Goal: Information Seeking & Learning: Understand process/instructions

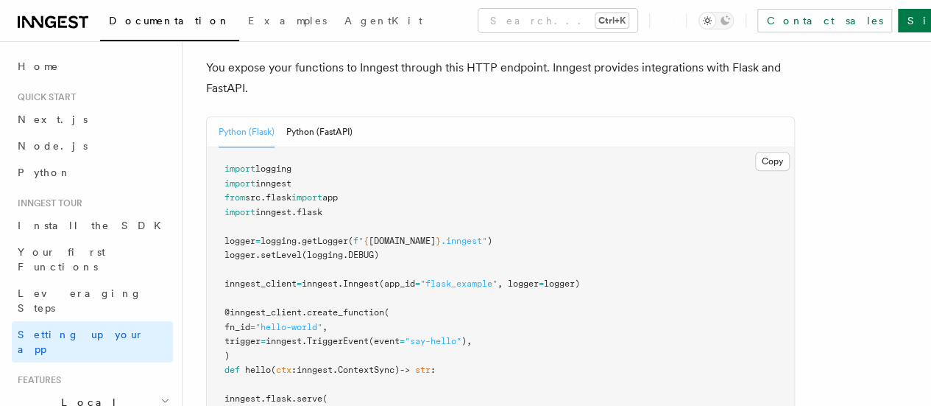
scroll to position [579, 0]
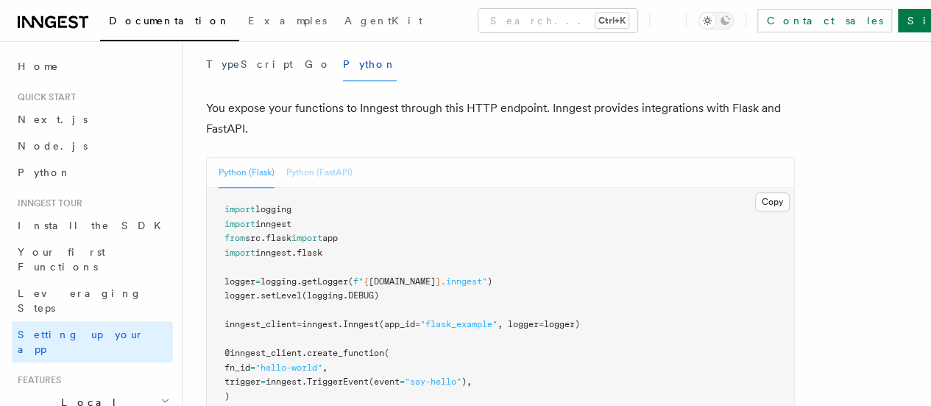
click at [334, 158] on button "Python (FastAPI)" at bounding box center [319, 173] width 66 height 30
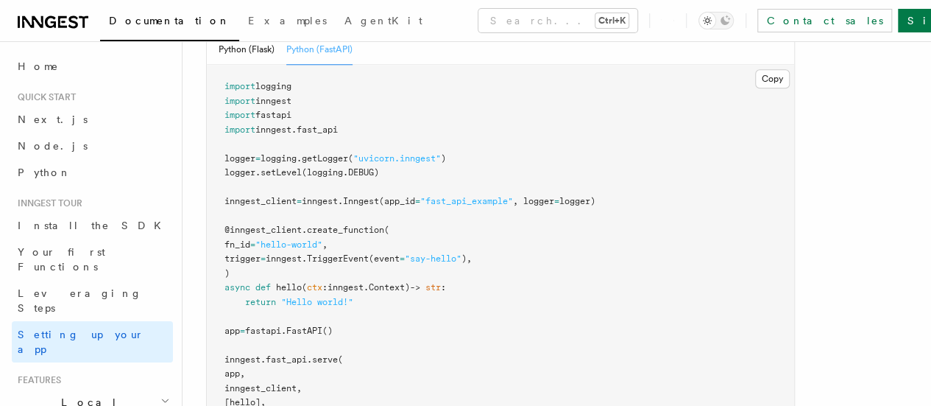
scroll to position [727, 0]
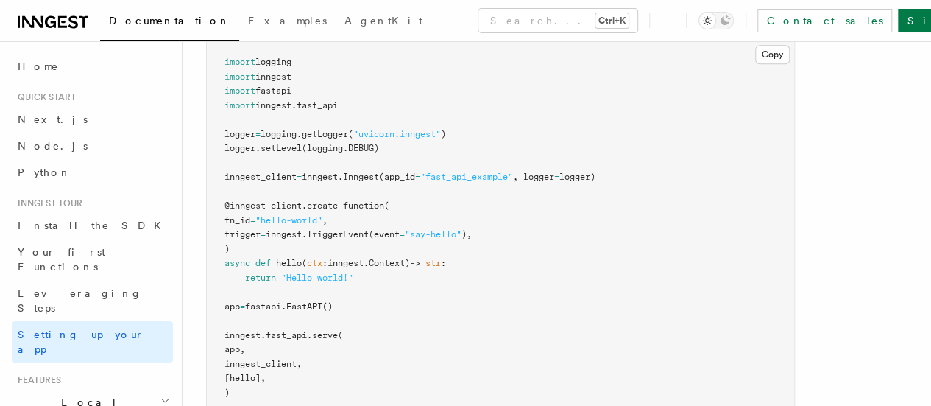
click at [383, 219] on pre "import logging import inngest import fastapi import inngest . fast_api logger =…" at bounding box center [501, 227] width 588 height 374
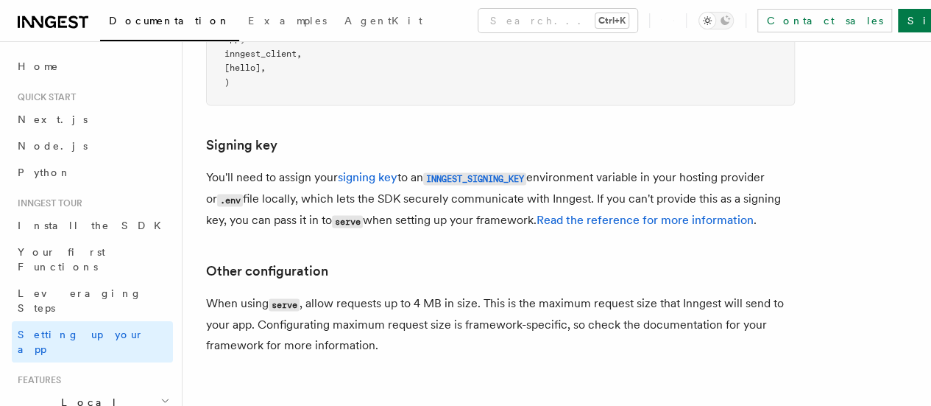
scroll to position [1095, 0]
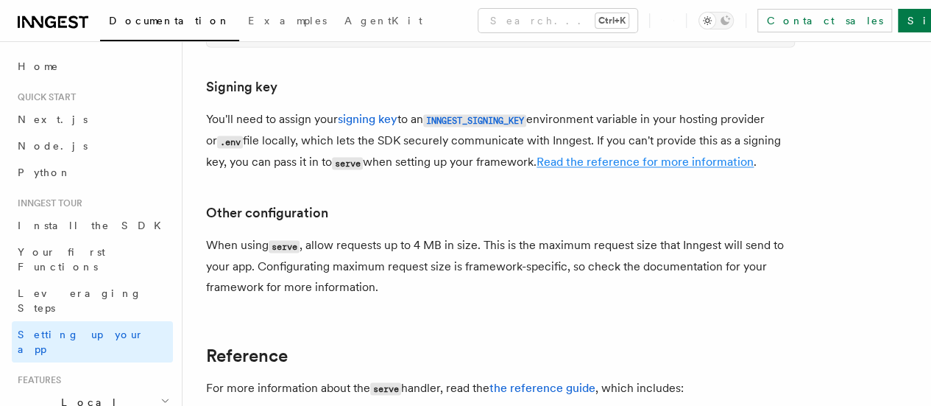
click at [657, 155] on link "Read the reference for more information" at bounding box center [645, 162] width 217 height 14
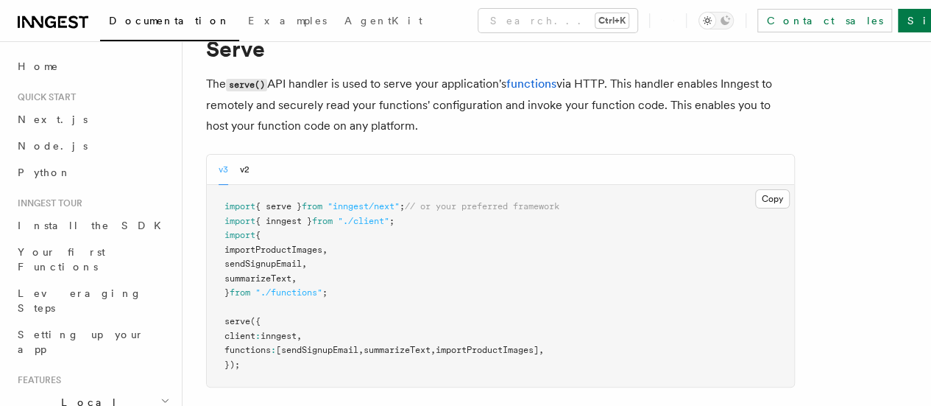
scroll to position [147, 0]
